Goal: Information Seeking & Learning: Check status

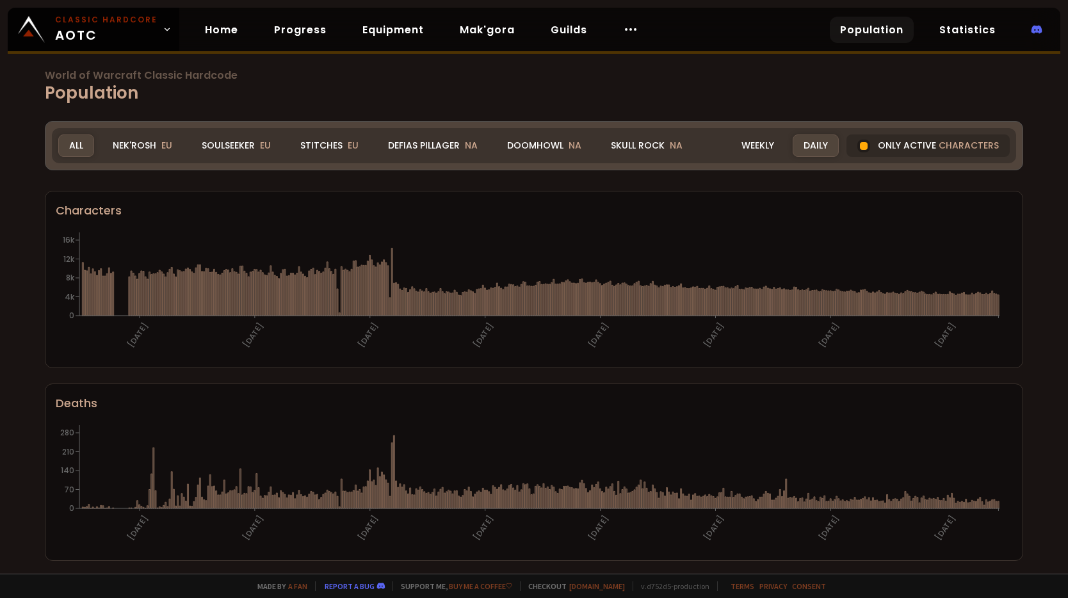
drag, startPoint x: 231, startPoint y: 145, endPoint x: 290, endPoint y: 455, distance: 315.4
click at [231, 146] on div "Soulseeker EU" at bounding box center [236, 145] width 91 height 22
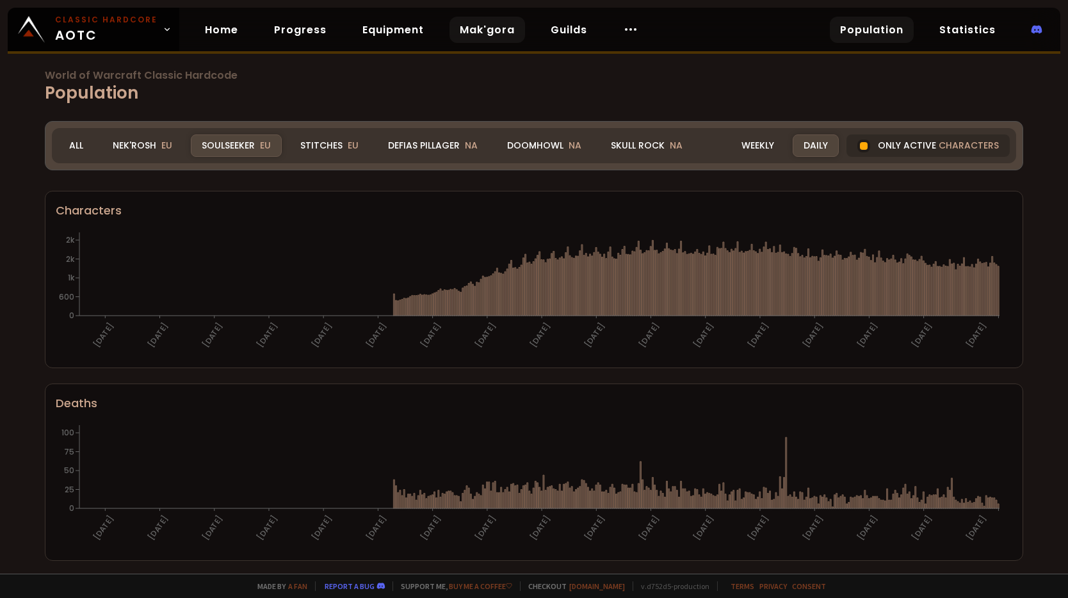
click at [495, 26] on link "Mak'gora" at bounding box center [487, 30] width 76 height 26
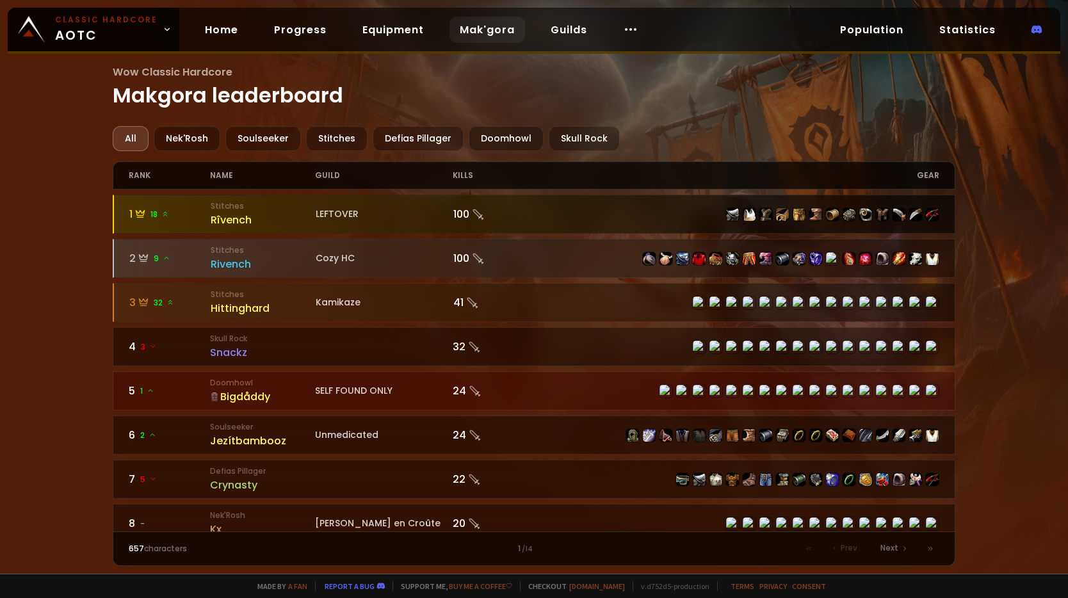
click at [227, 209] on small "Stitches" at bounding box center [263, 206] width 105 height 12
